Goal: Information Seeking & Learning: Compare options

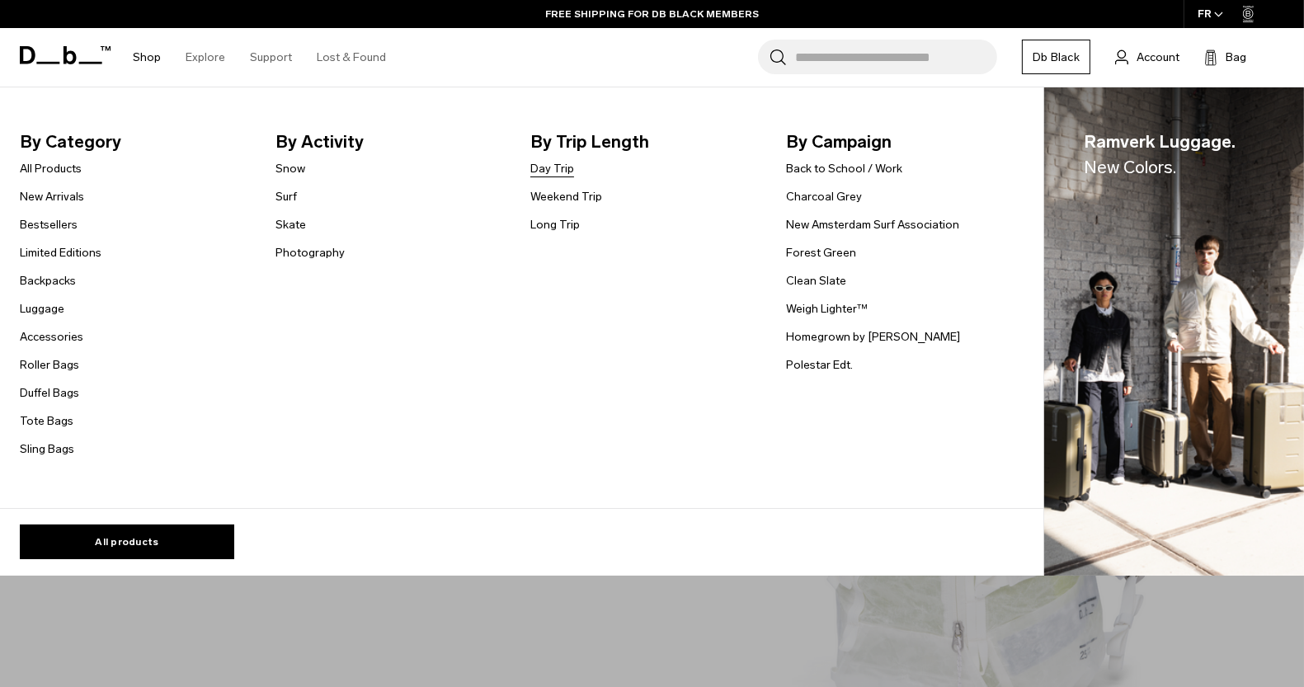
click at [552, 172] on link "Day Trip" at bounding box center [552, 168] width 44 height 17
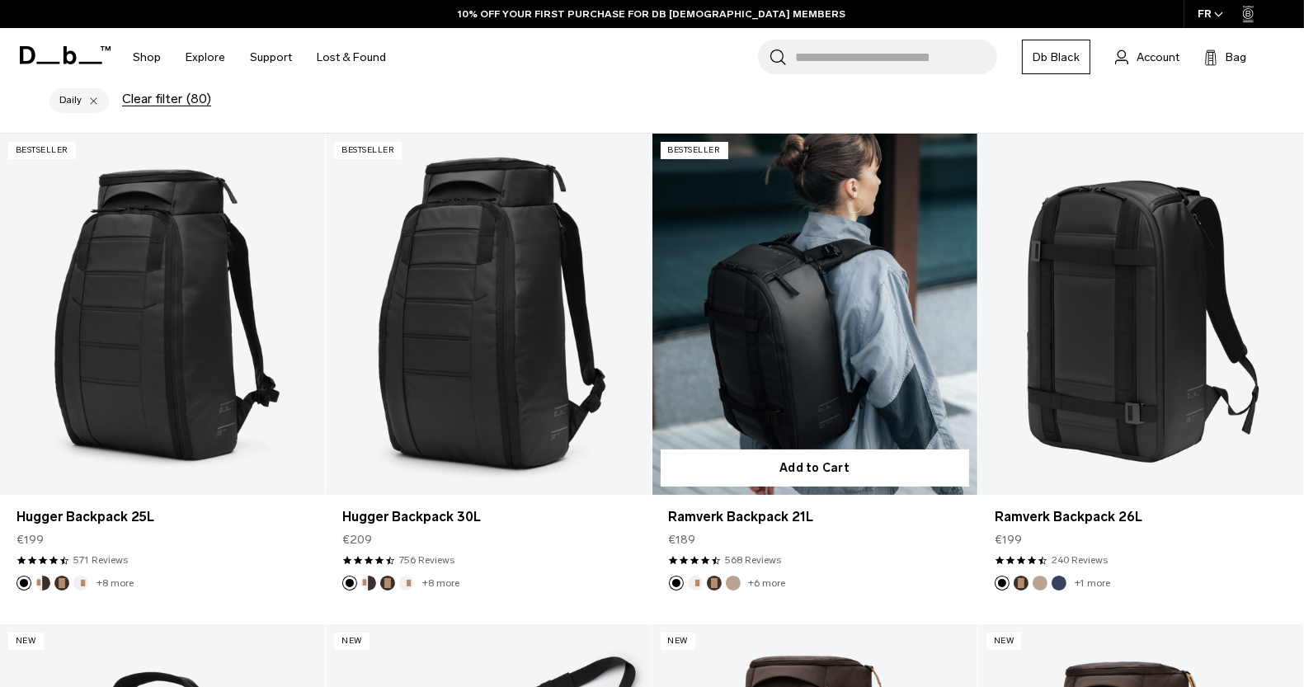
click at [846, 265] on link "Ramverk Backpack 21L" at bounding box center [814, 314] width 325 height 361
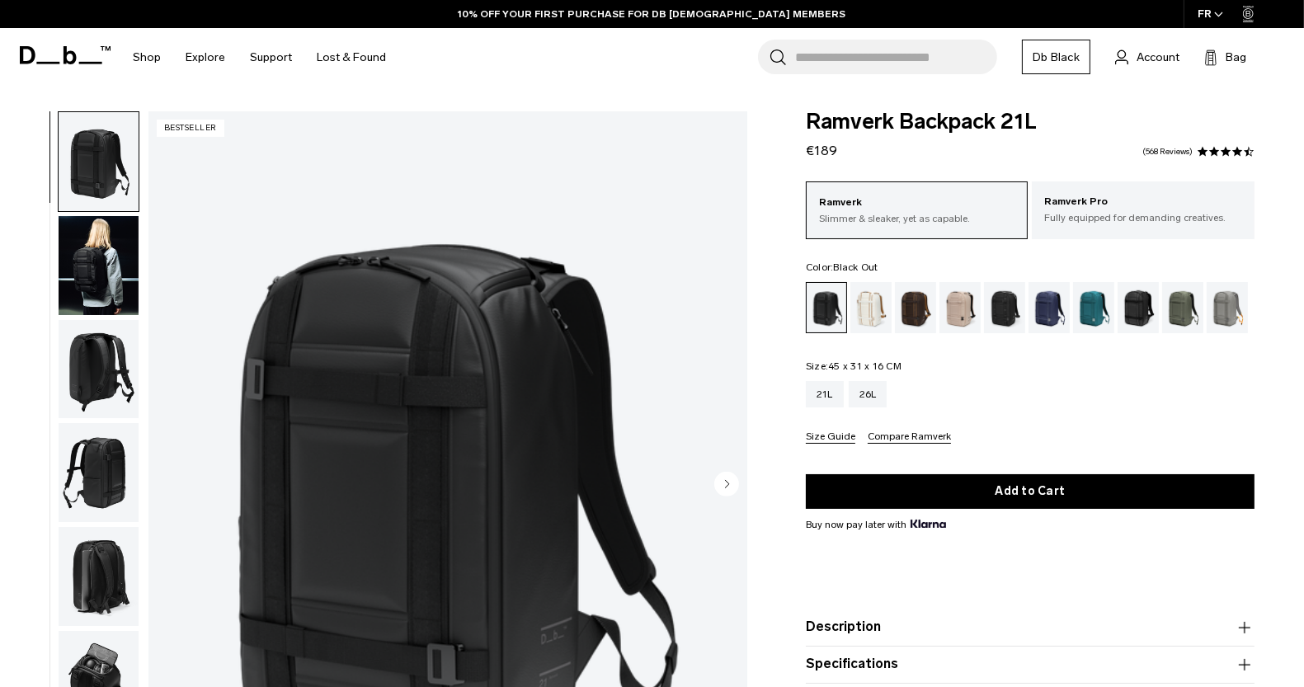
click at [92, 368] on img "button" at bounding box center [99, 369] width 80 height 99
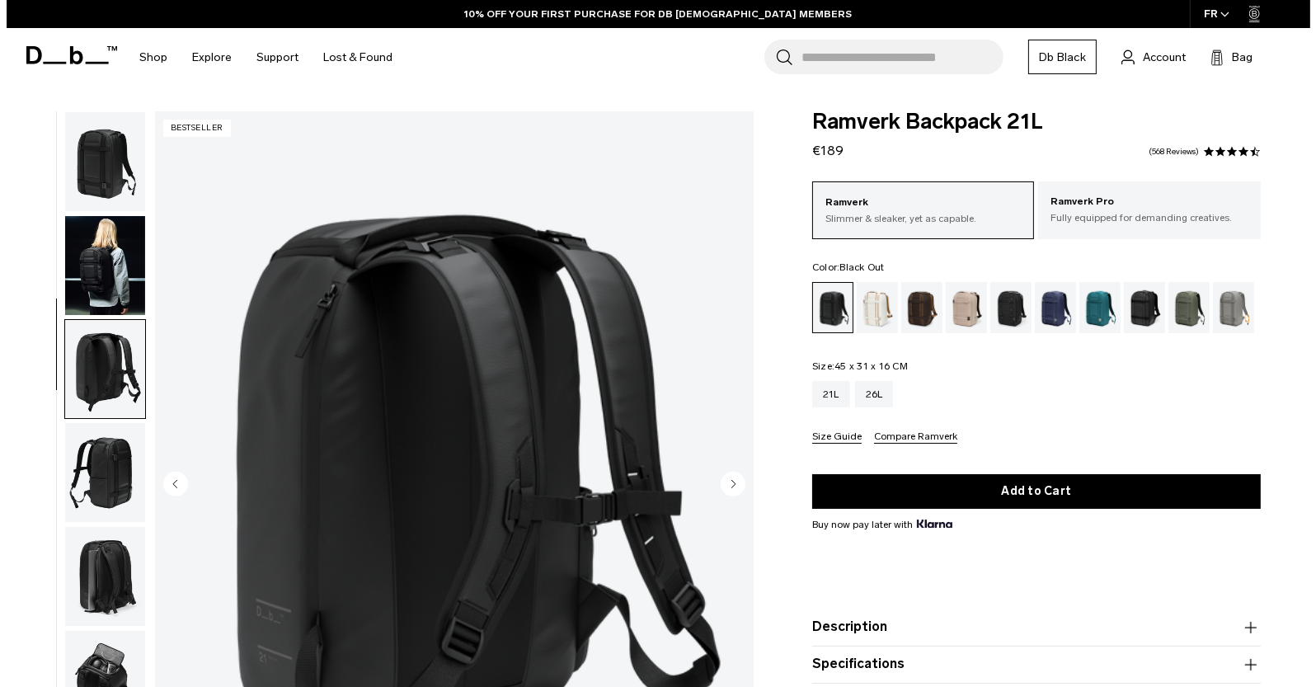
scroll to position [78, 0]
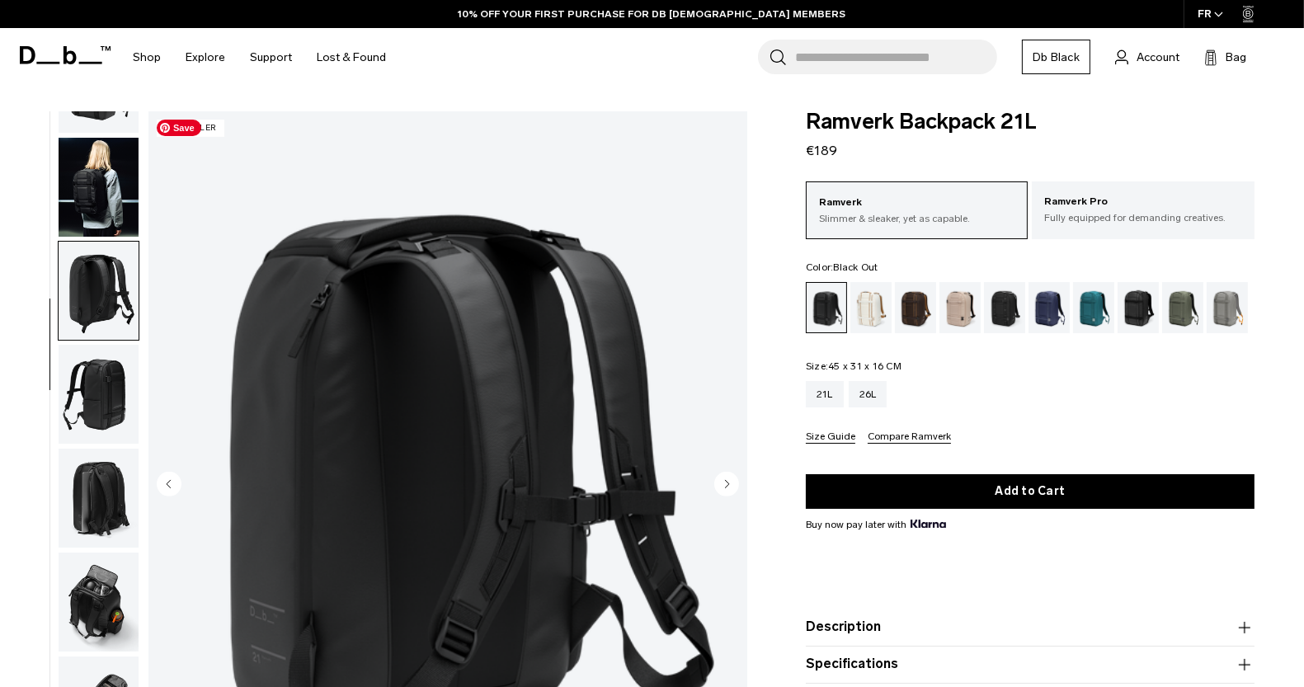
click at [449, 296] on img "3 / 8" at bounding box center [447, 485] width 599 height 748
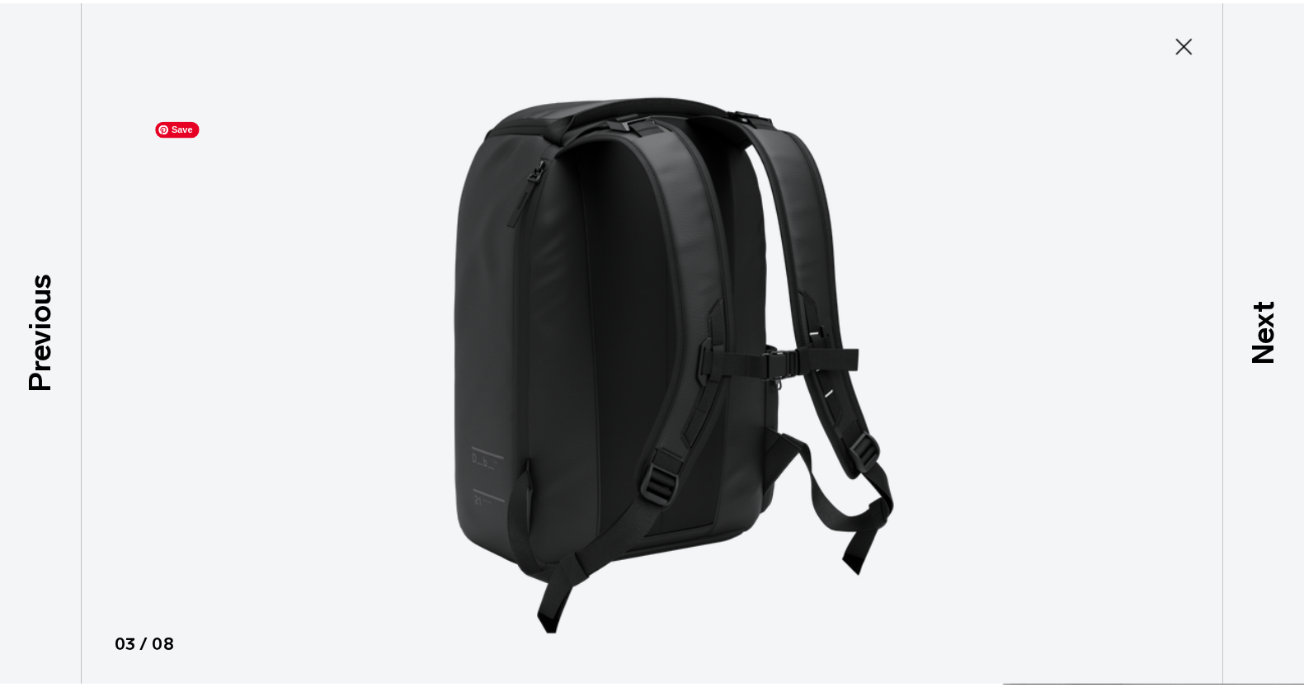
scroll to position [69, 0]
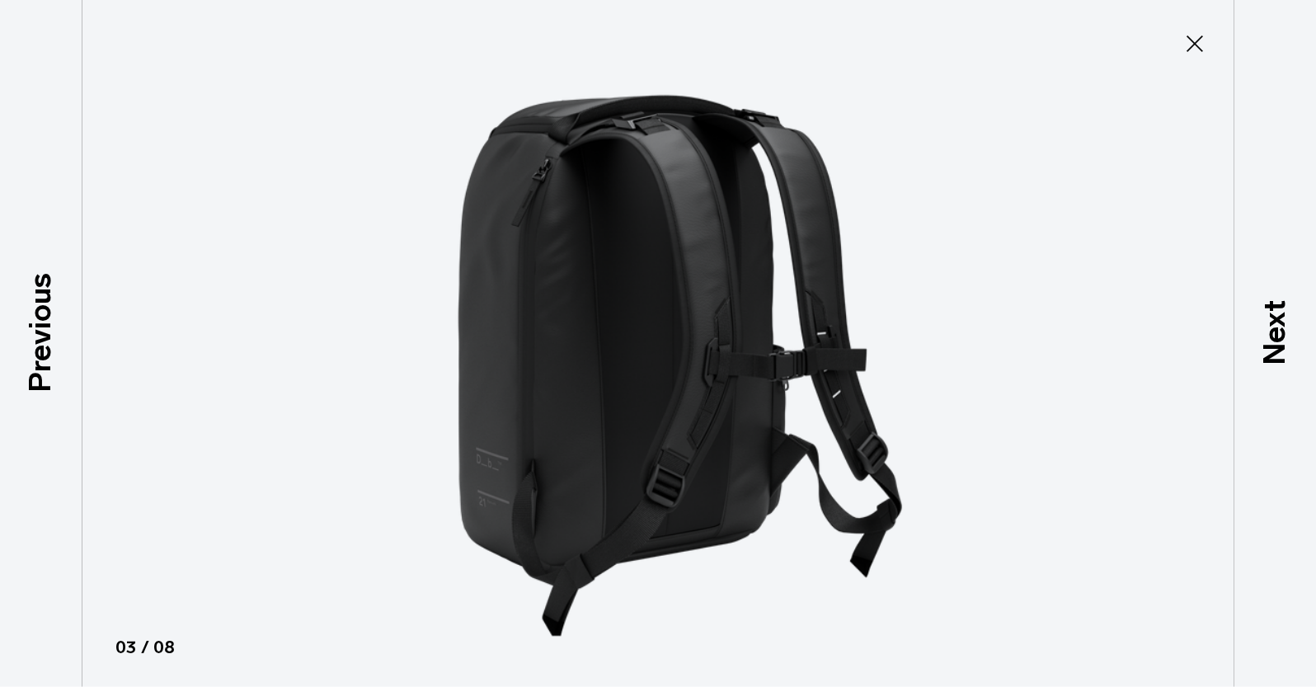
click at [1191, 45] on icon at bounding box center [1195, 44] width 26 height 26
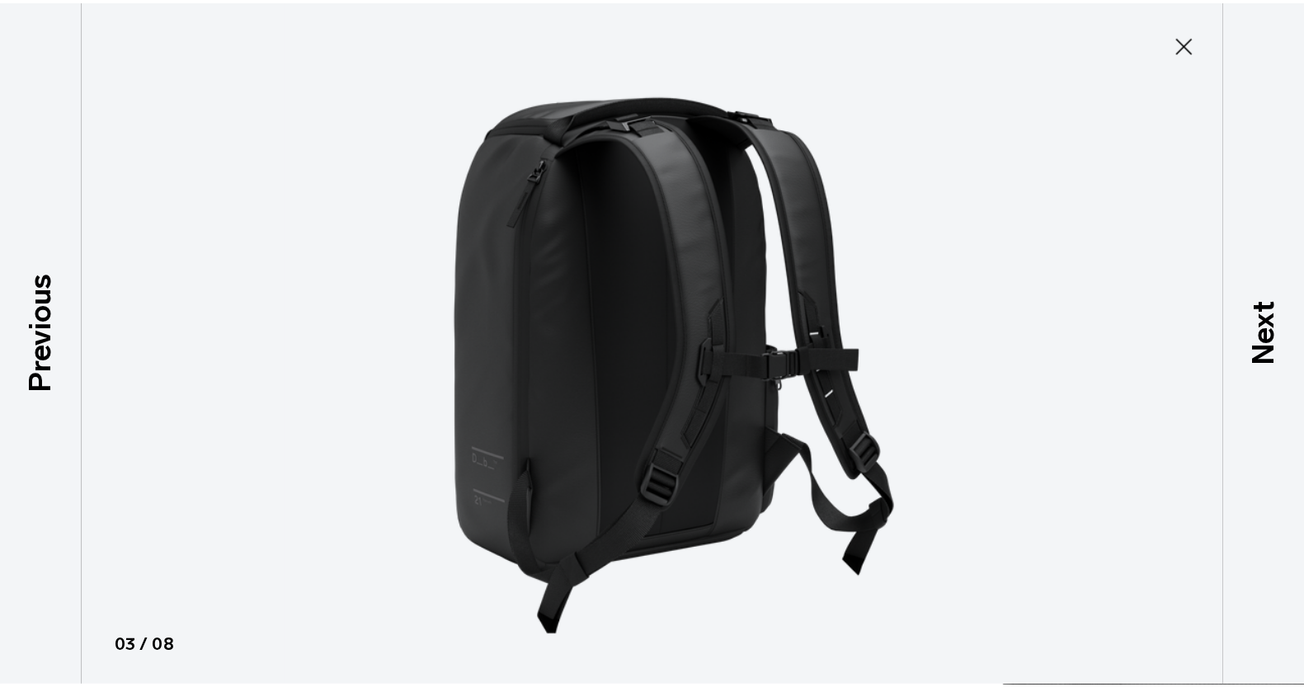
scroll to position [78, 0]
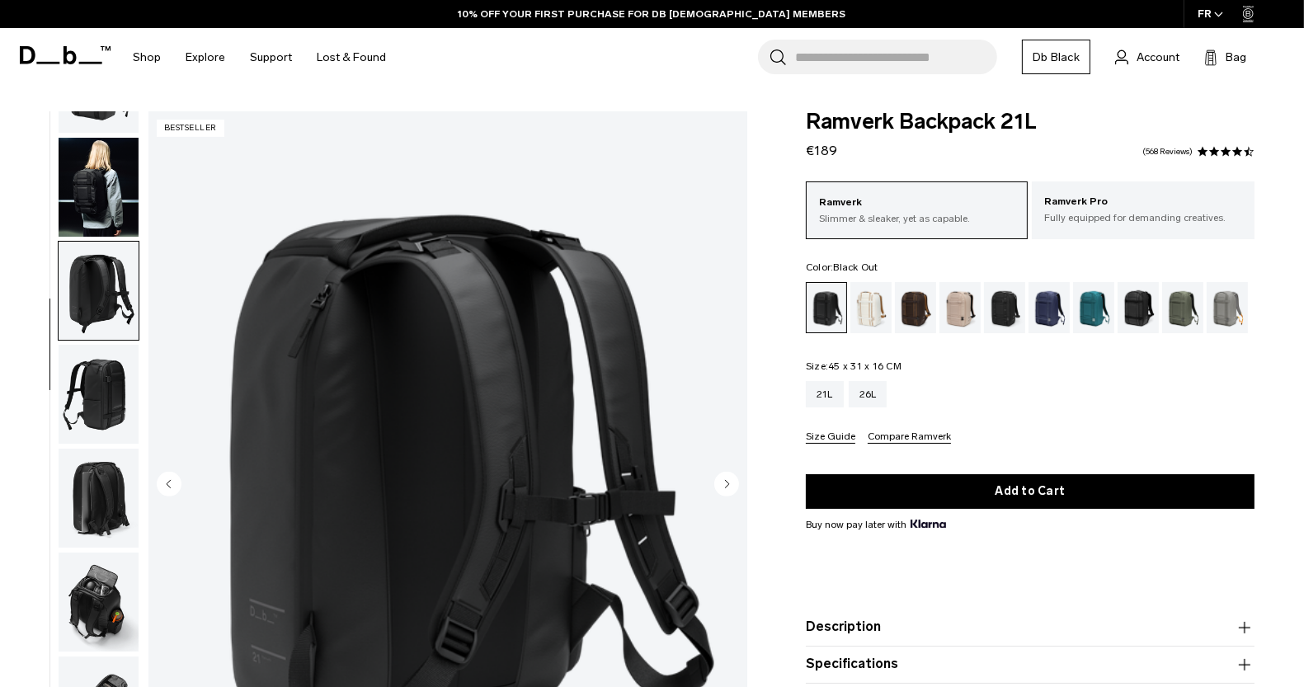
click at [93, 500] on img "button" at bounding box center [99, 498] width 80 height 99
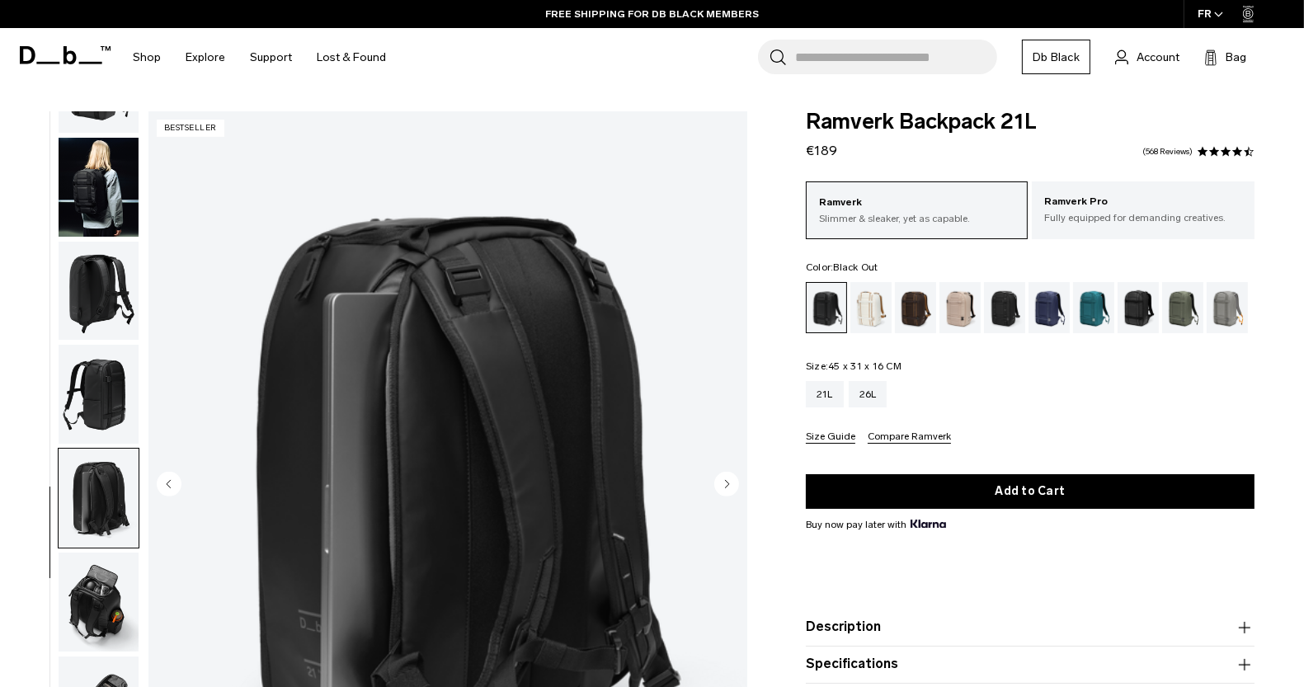
click at [96, 278] on img "button" at bounding box center [99, 291] width 80 height 99
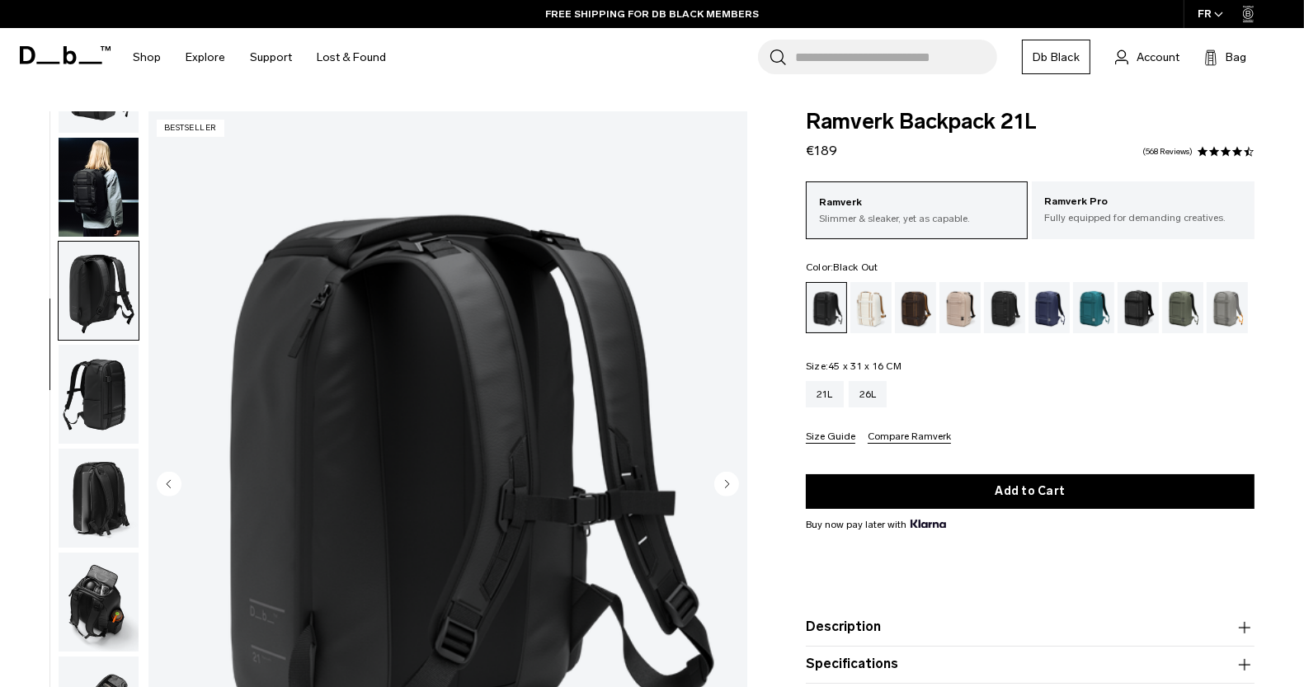
click at [115, 393] on img "button" at bounding box center [99, 394] width 80 height 99
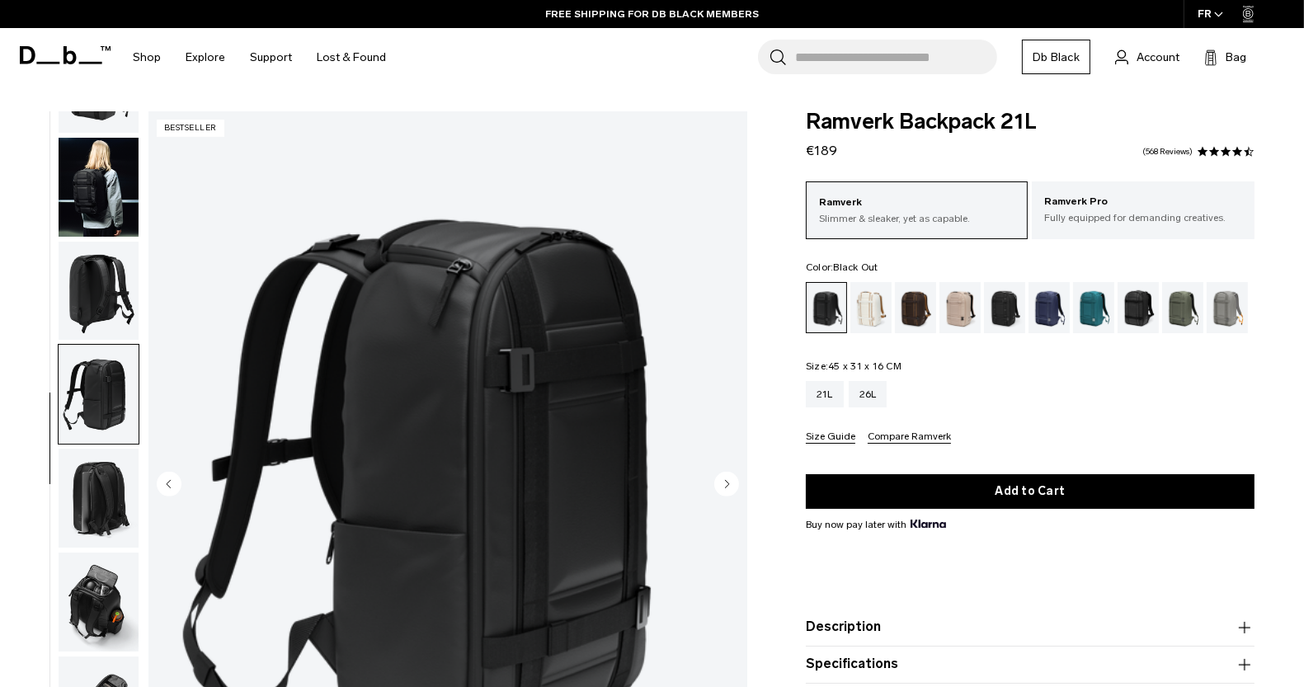
click at [134, 488] on img "button" at bounding box center [99, 498] width 80 height 99
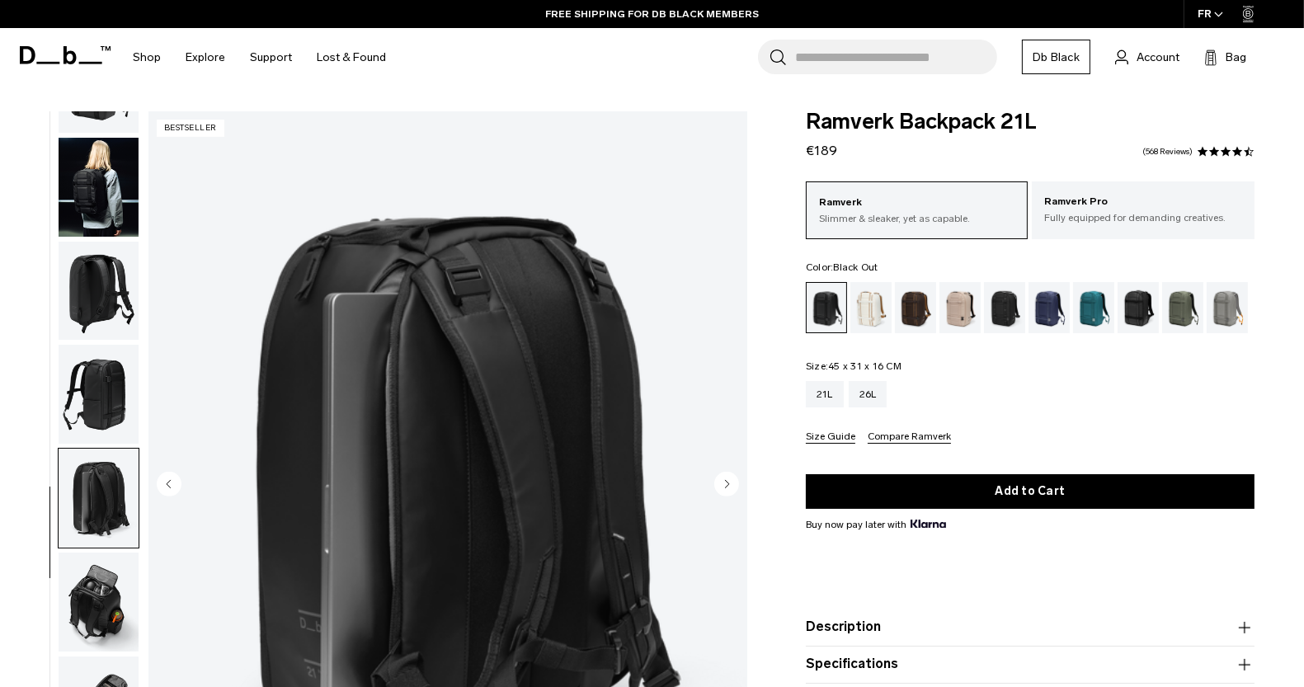
click at [99, 515] on img "button" at bounding box center [99, 498] width 80 height 99
click at [879, 317] on div "Oatmilk" at bounding box center [871, 307] width 42 height 51
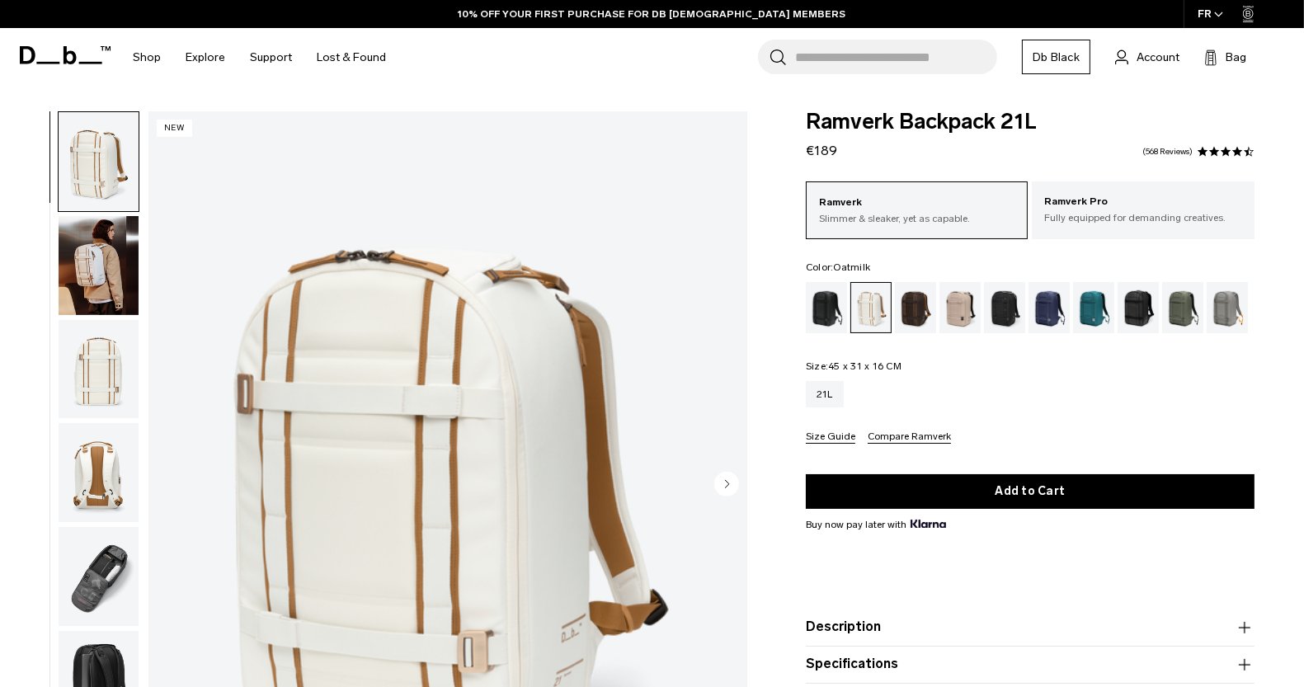
click at [100, 364] on img "button" at bounding box center [99, 369] width 80 height 99
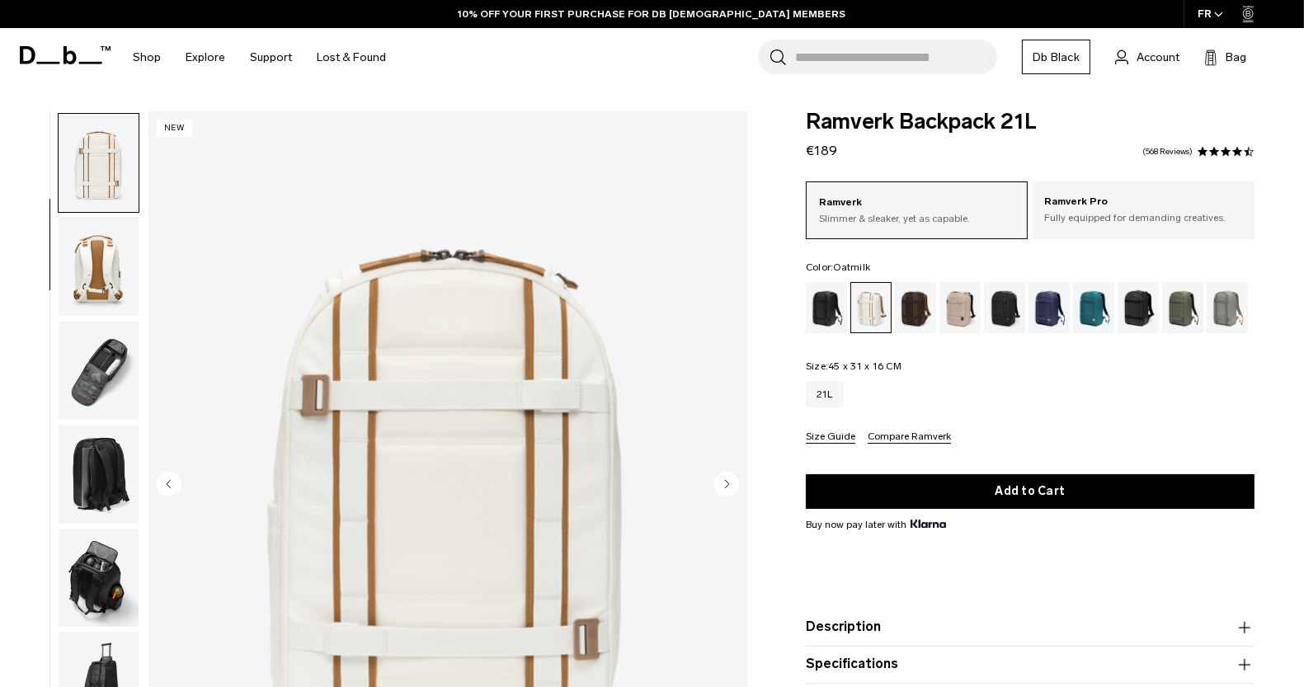
scroll to position [207, 0]
click at [101, 159] on img "button" at bounding box center [99, 162] width 80 height 99
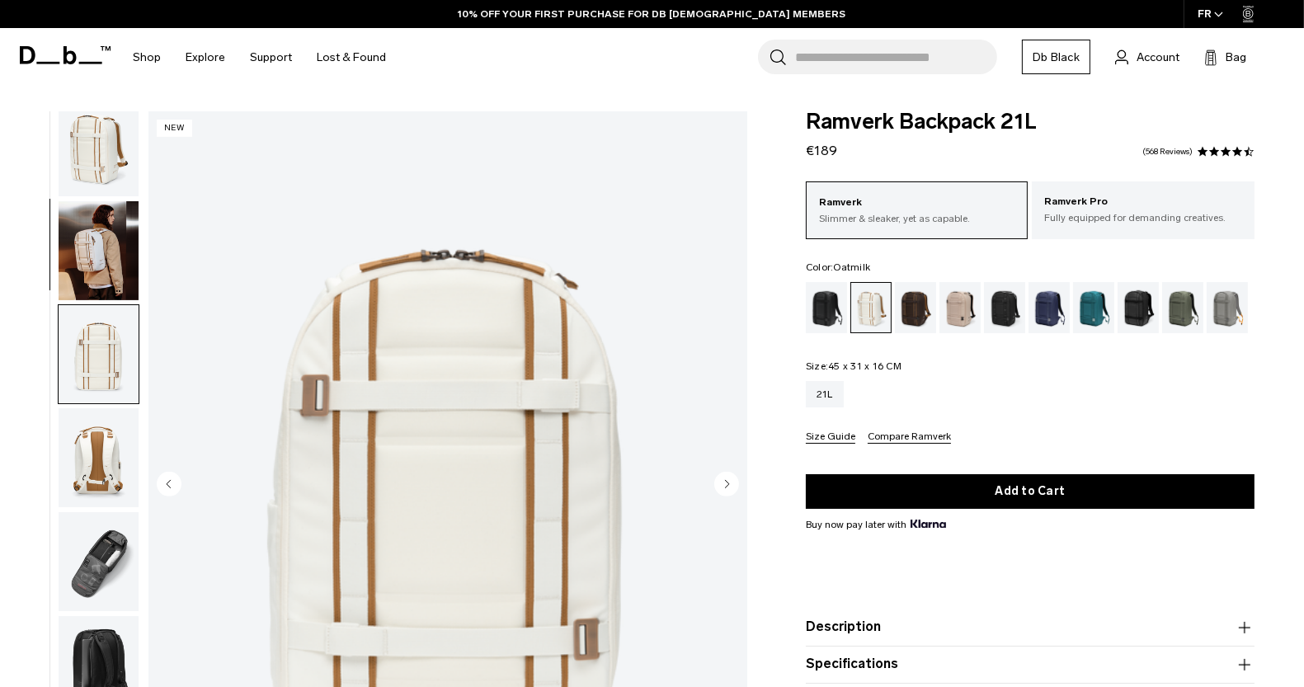
scroll to position [0, 0]
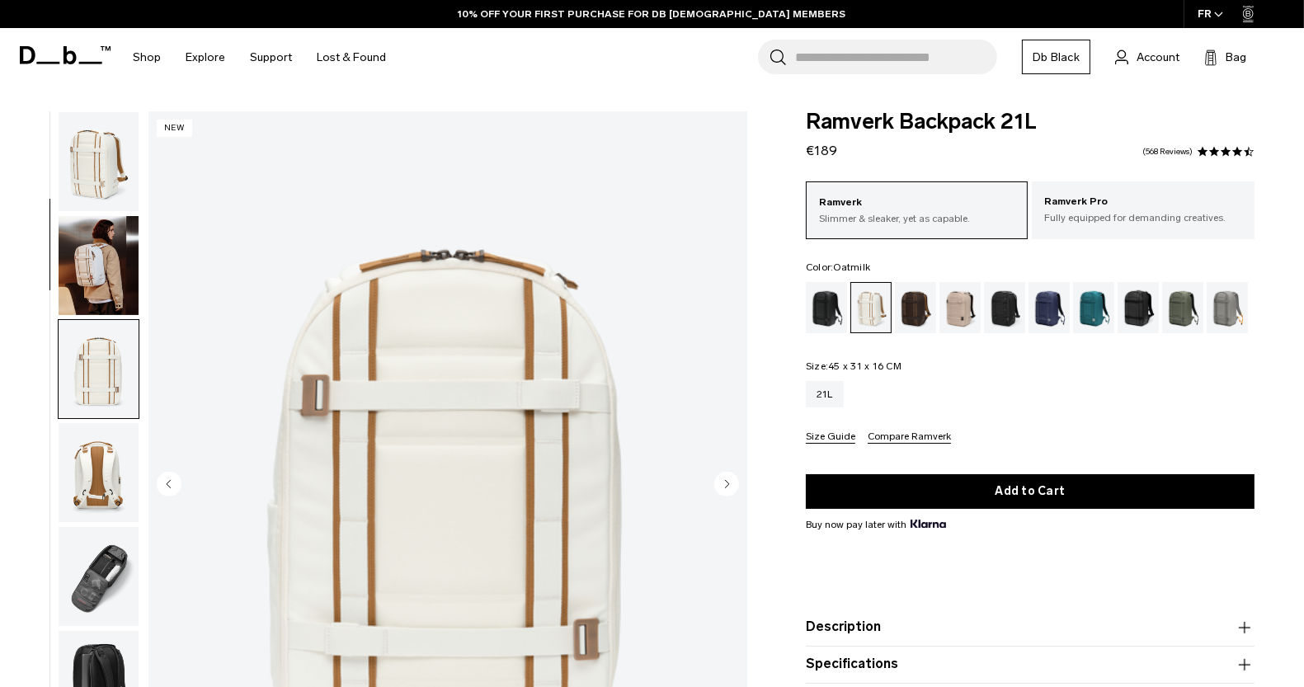
click at [121, 132] on img "button" at bounding box center [99, 161] width 80 height 99
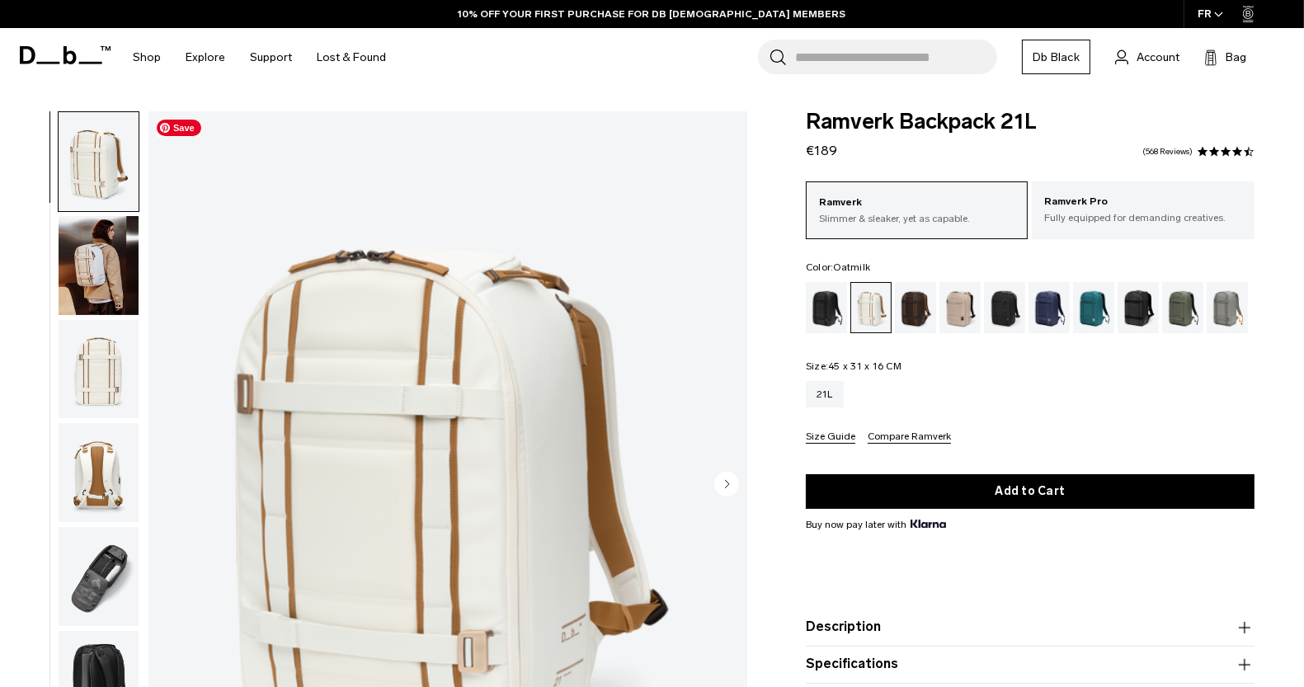
click at [591, 343] on img "1 / 16" at bounding box center [447, 485] width 599 height 748
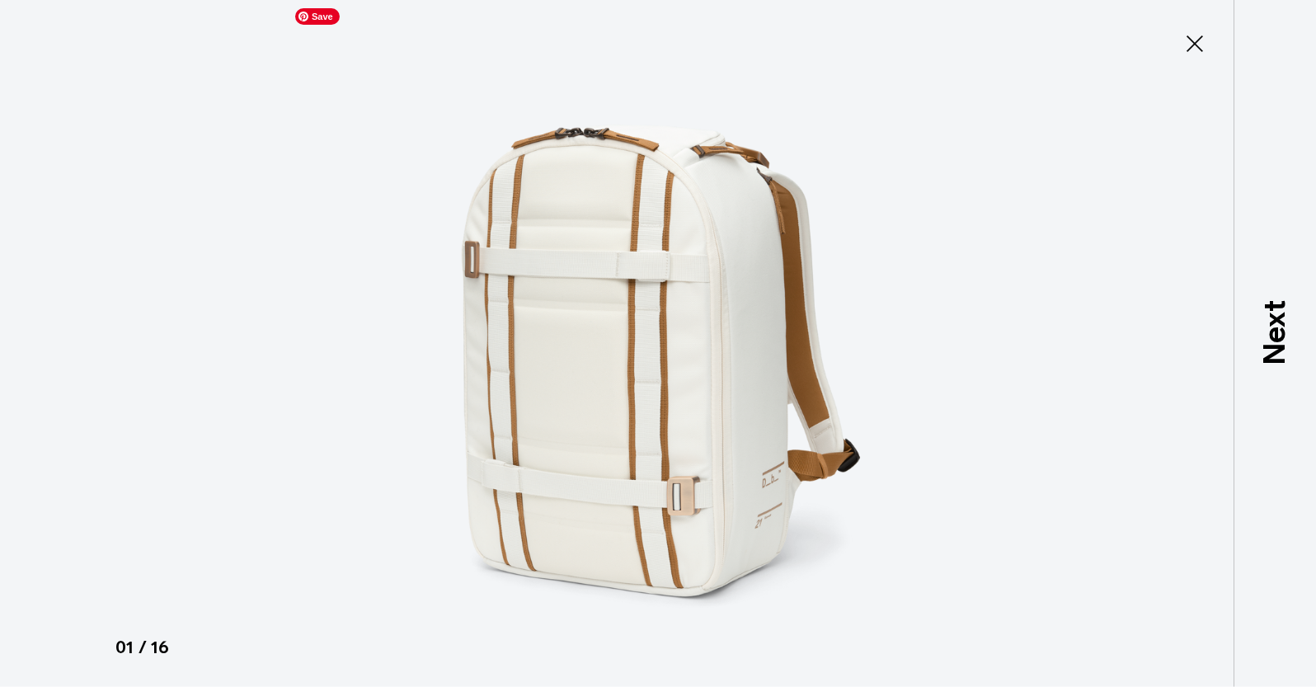
click at [783, 220] on img at bounding box center [658, 343] width 742 height 687
click at [1186, 41] on icon at bounding box center [1195, 44] width 26 height 26
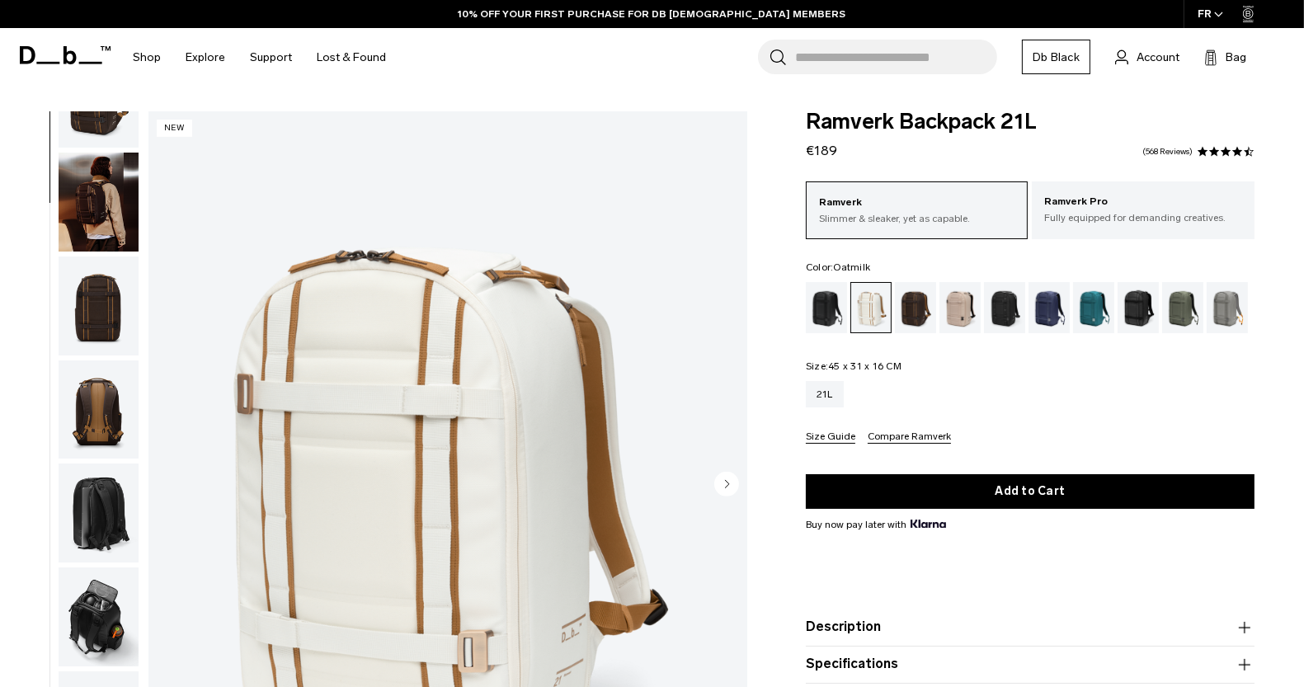
scroll to position [909, 0]
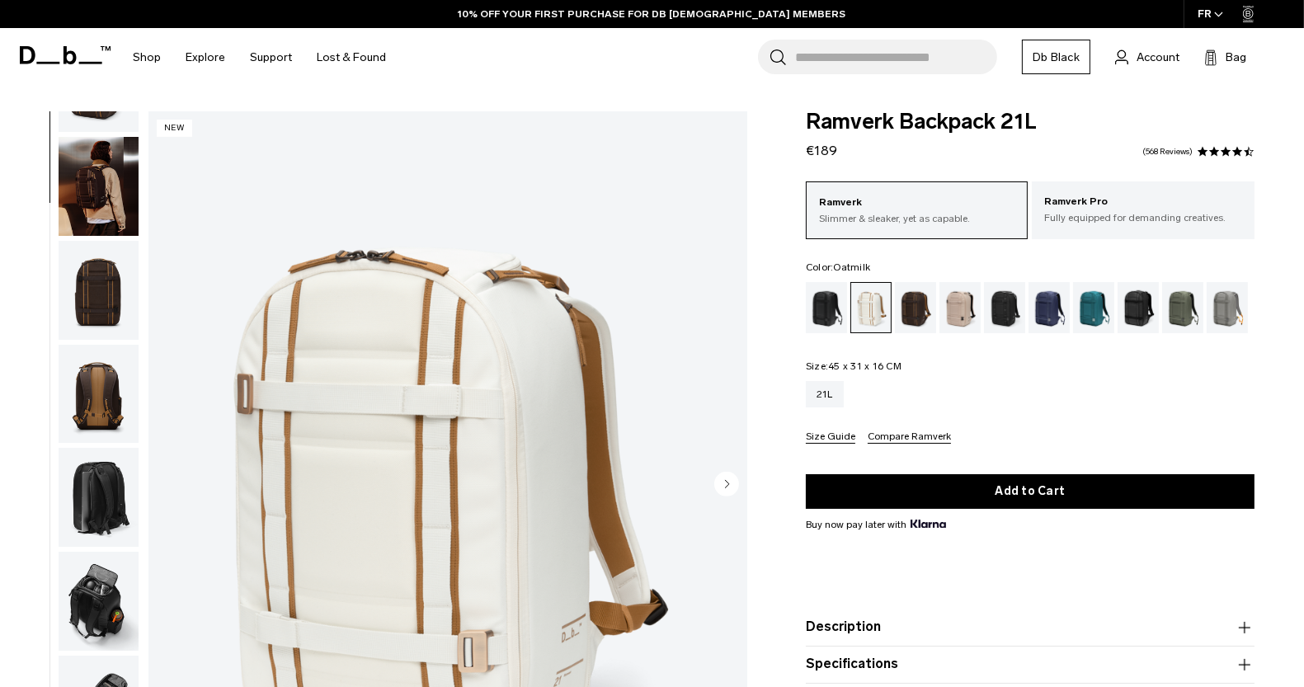
click at [94, 492] on img "button" at bounding box center [99, 497] width 80 height 99
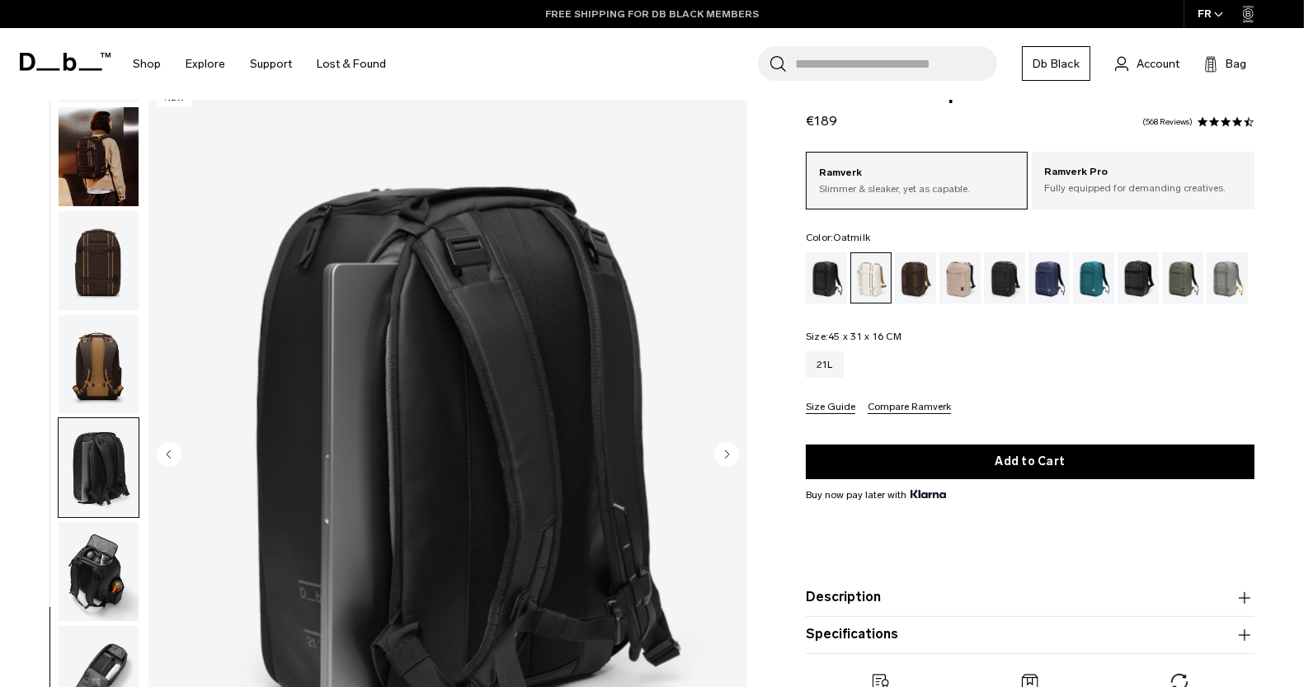
scroll to position [0, 0]
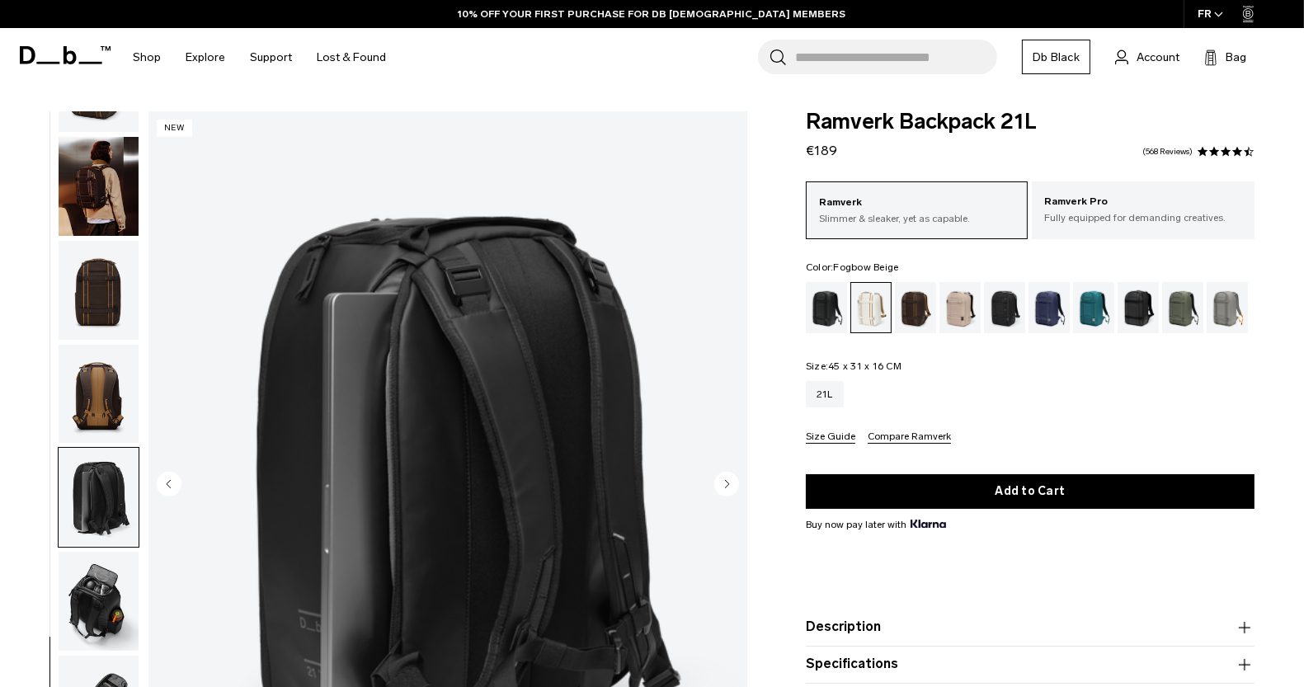
click at [956, 308] on div "Fogbow Beige" at bounding box center [960, 307] width 42 height 51
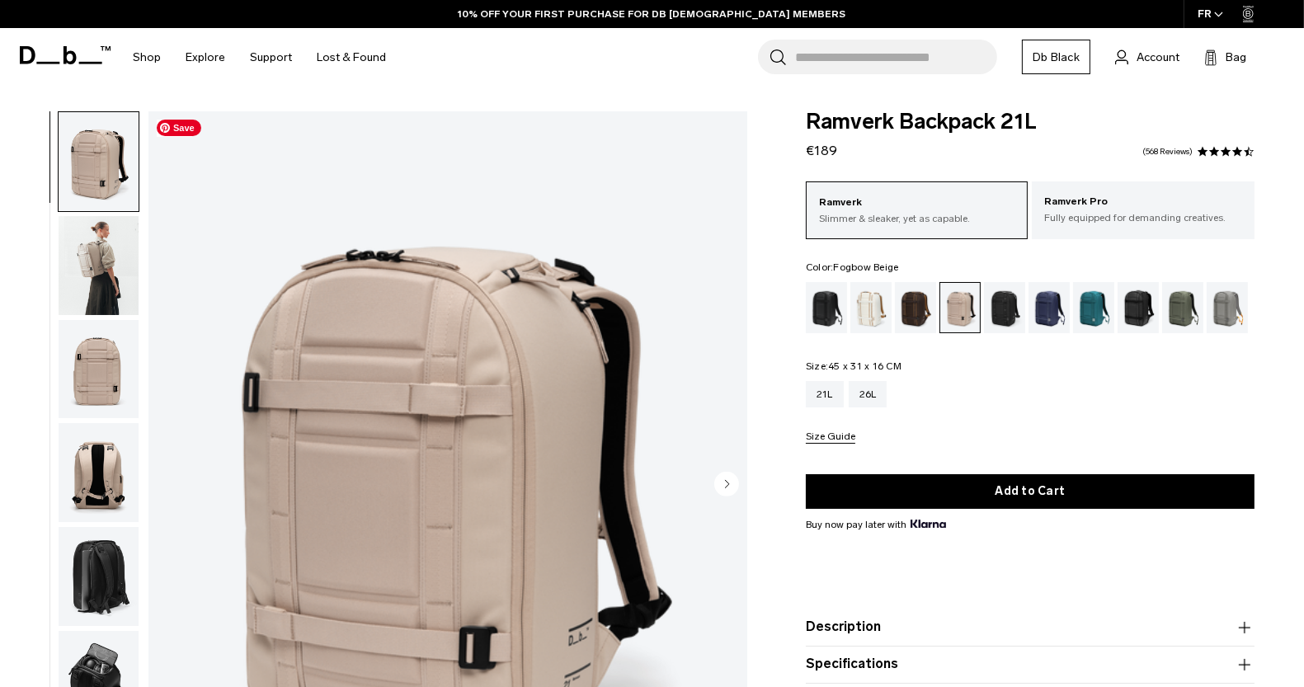
click at [623, 323] on img "1 / 8" at bounding box center [447, 485] width 599 height 748
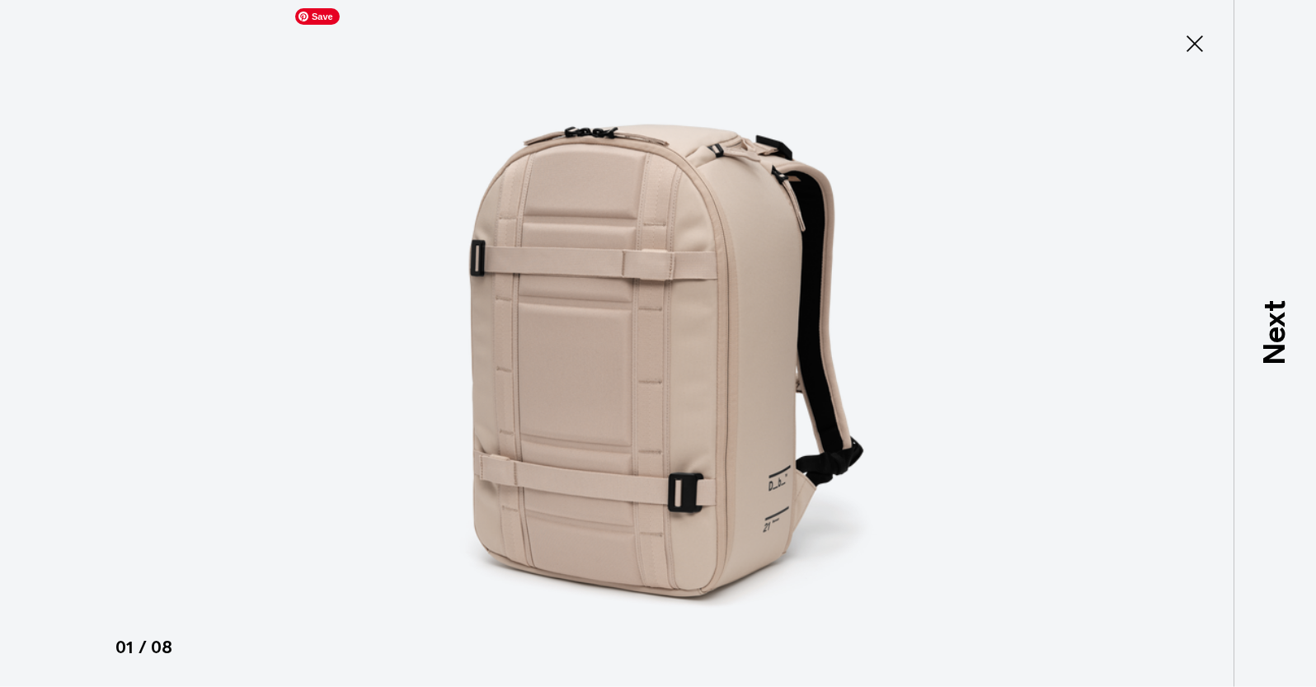
click at [804, 194] on img at bounding box center [658, 343] width 742 height 687
drag, startPoint x: 1206, startPoint y: 42, endPoint x: 1196, endPoint y: 41, distance: 9.9
click at [1205, 42] on icon at bounding box center [1195, 44] width 26 height 26
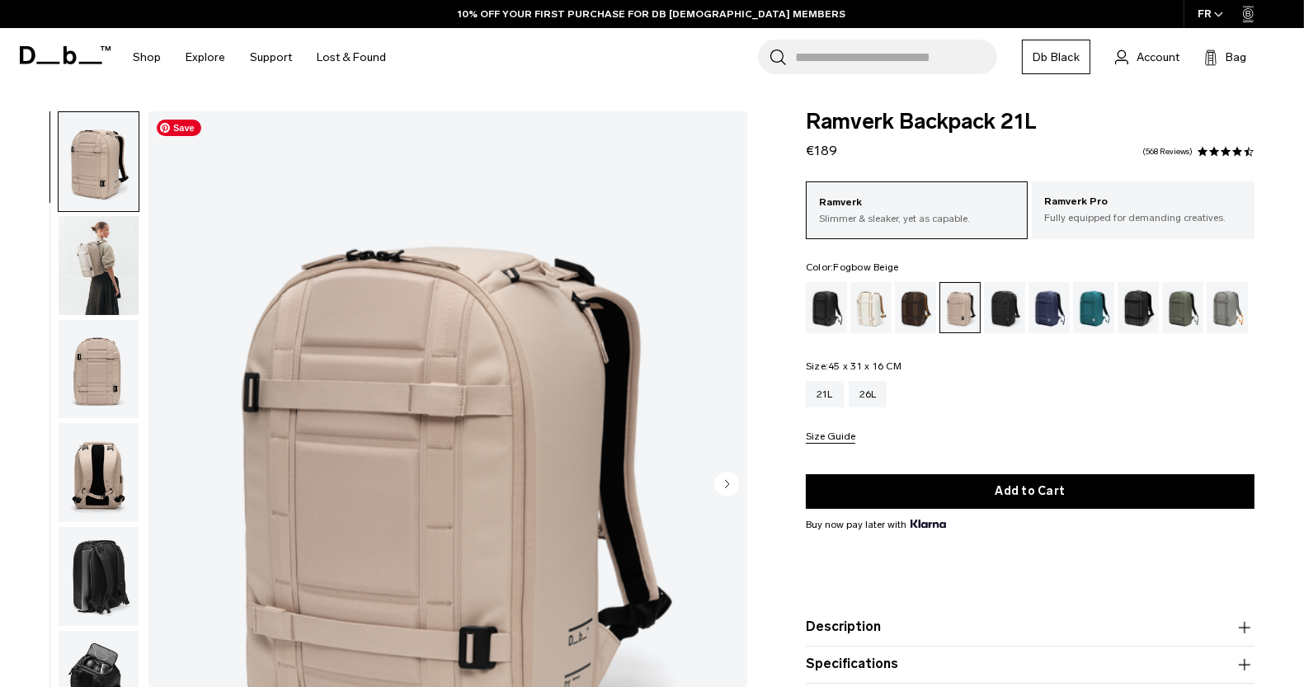
click at [609, 216] on img "1 / 8" at bounding box center [447, 485] width 599 height 748
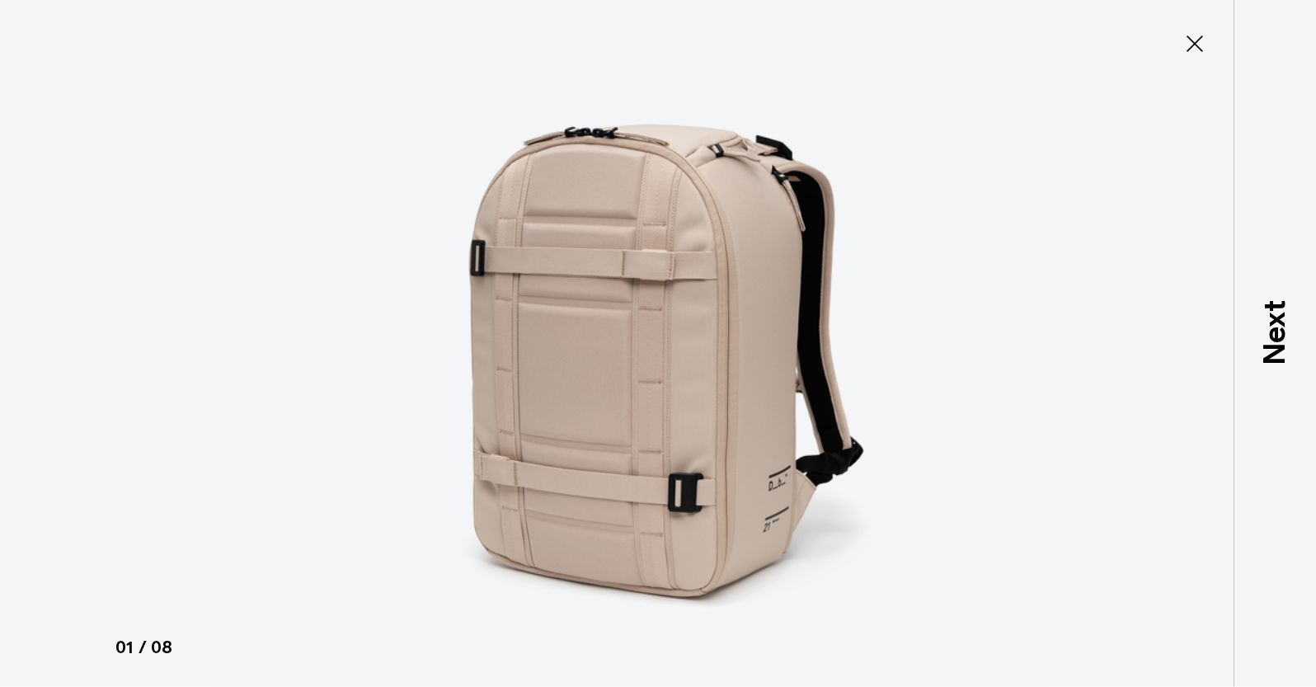
click at [1191, 44] on icon at bounding box center [1195, 44] width 26 height 26
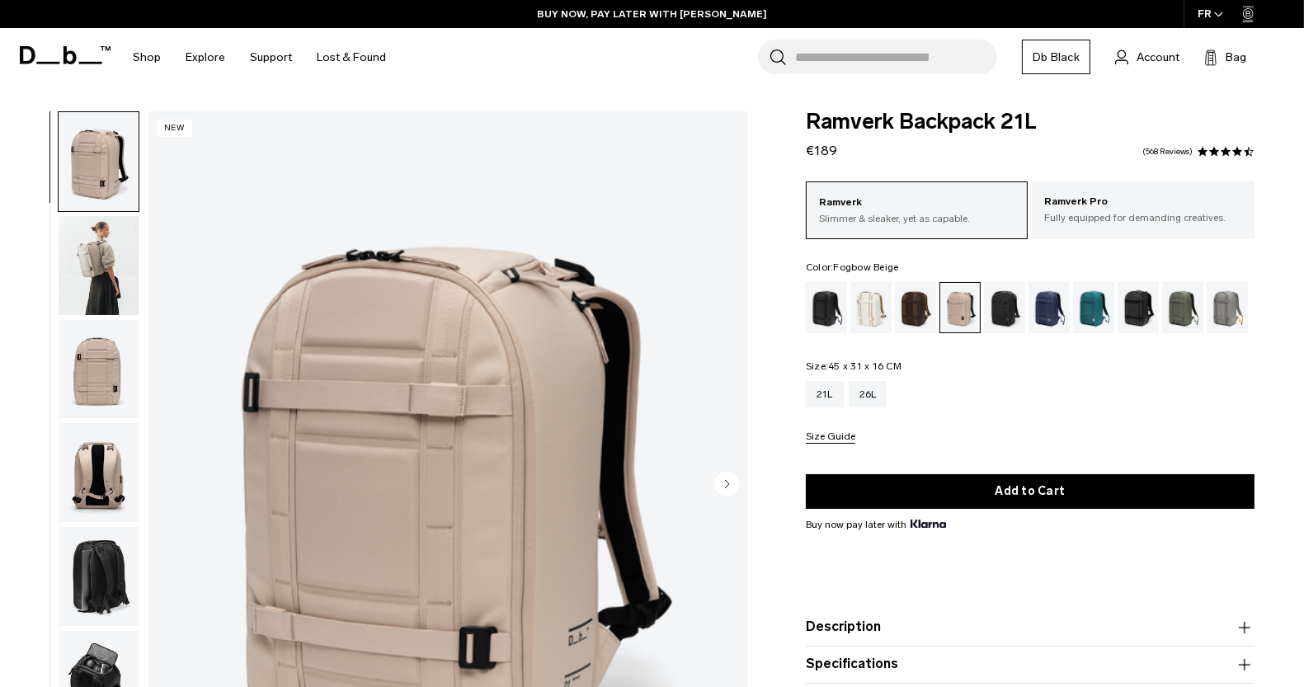
click at [101, 473] on img "button" at bounding box center [99, 472] width 80 height 99
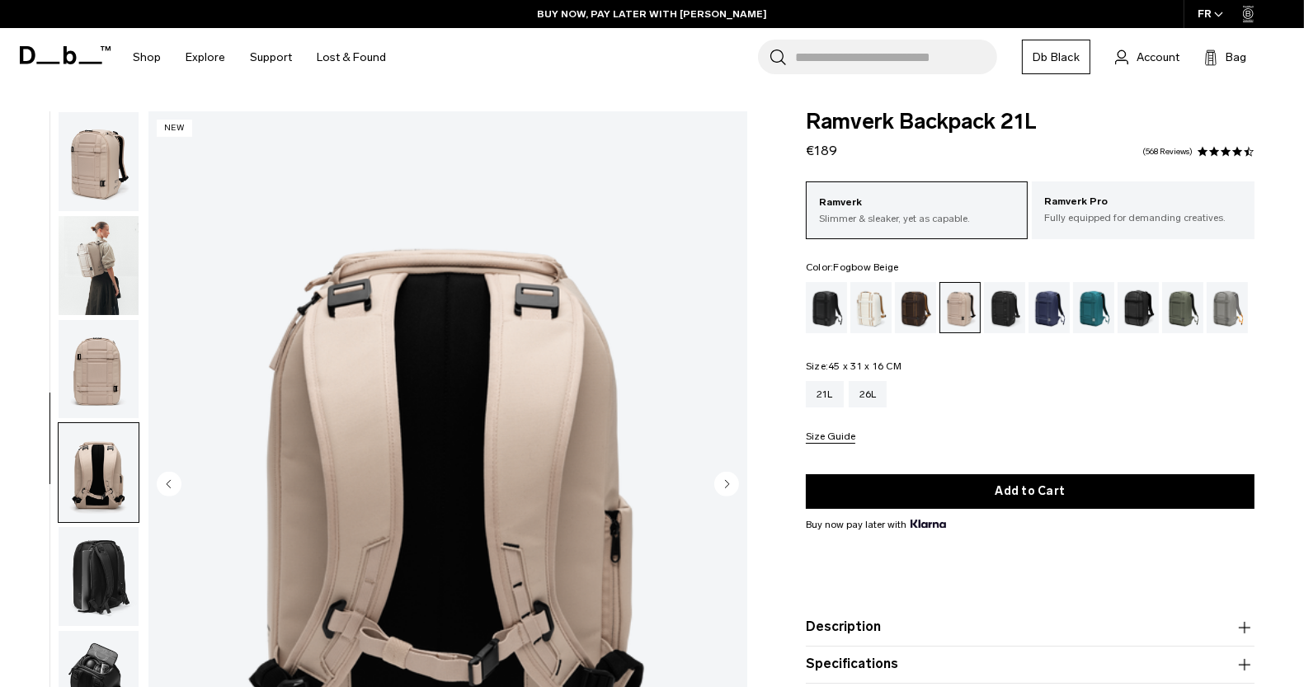
scroll to position [78, 0]
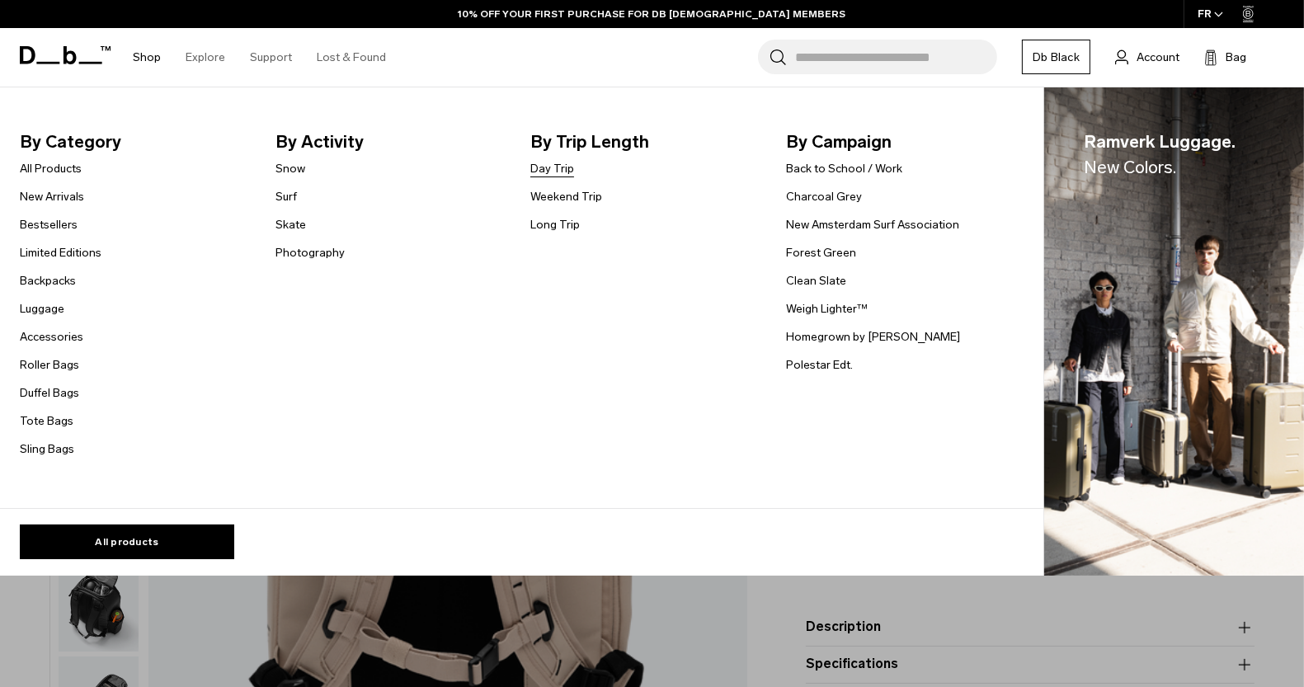
click at [549, 167] on link "Day Trip" at bounding box center [552, 168] width 44 height 17
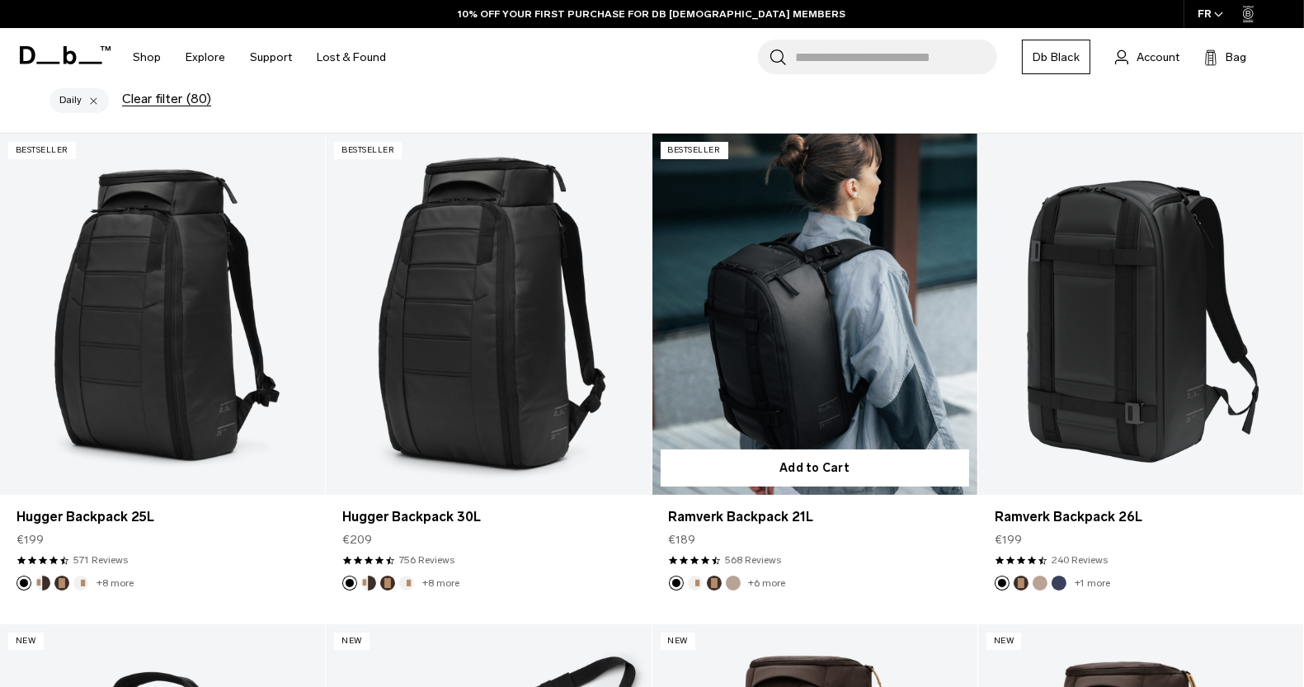
click at [818, 286] on link "Ramverk Backpack 21L" at bounding box center [814, 314] width 325 height 361
